Goal: Information Seeking & Learning: Compare options

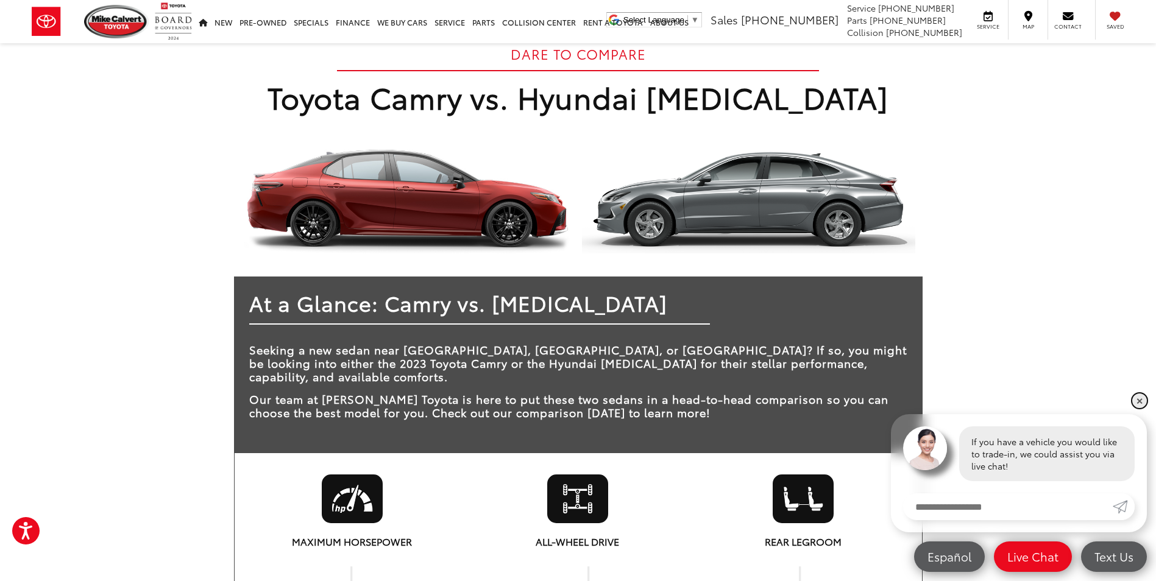
click at [1135, 403] on link "✕" at bounding box center [1139, 401] width 15 height 15
